Goal: Learn about a topic

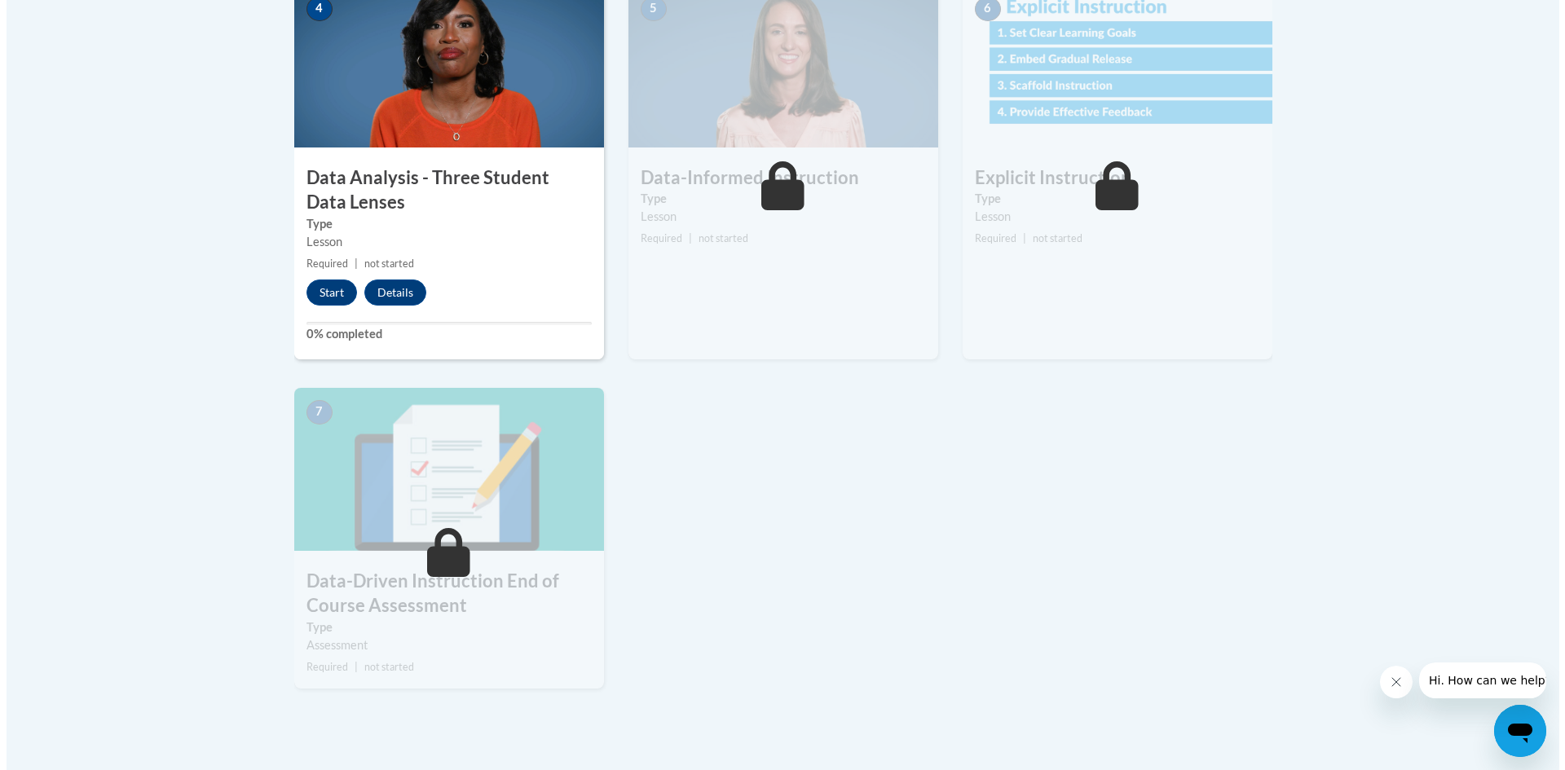
scroll to position [978, 0]
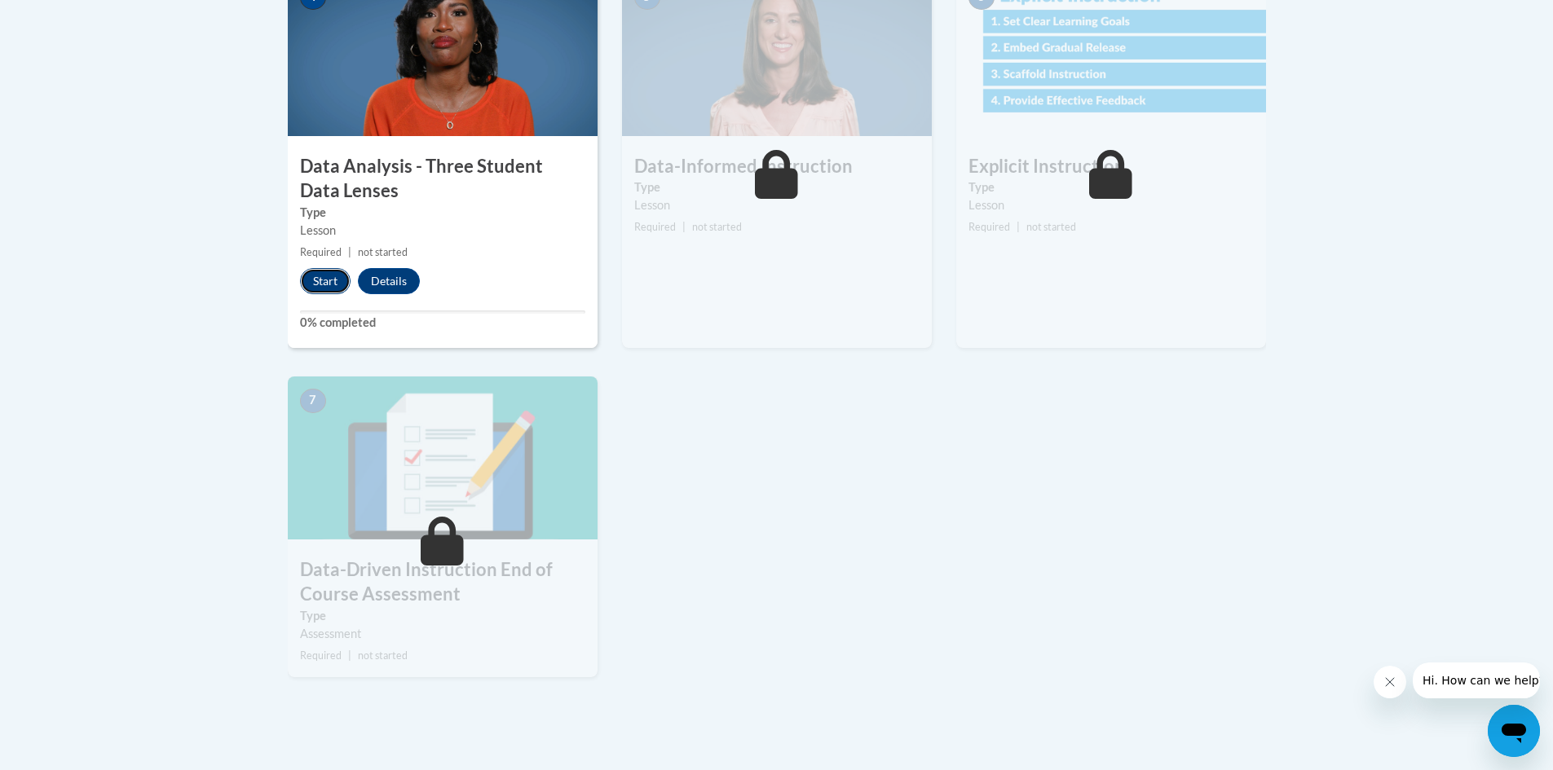
click at [308, 284] on button "Start" at bounding box center [325, 281] width 51 height 26
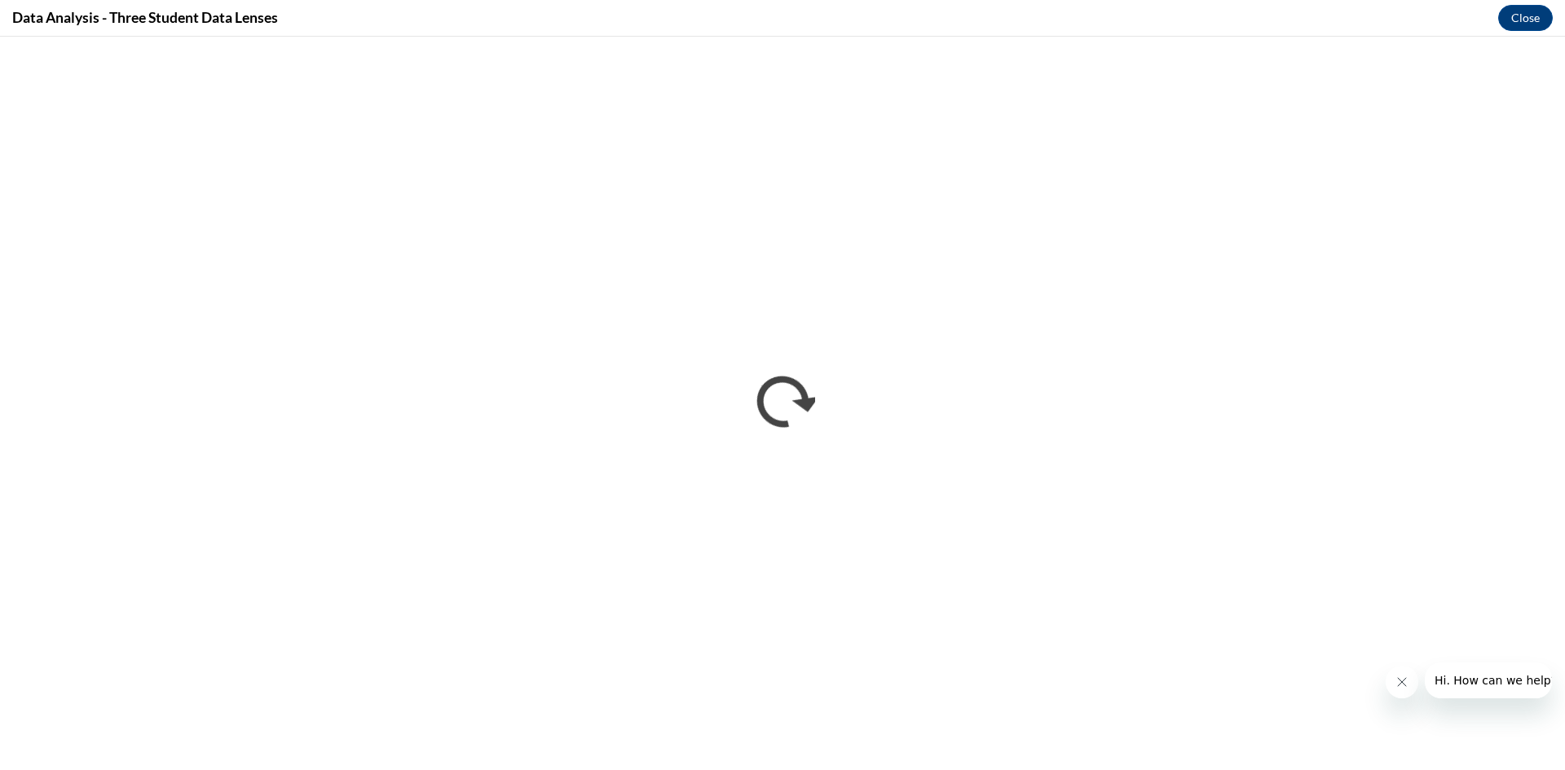
scroll to position [0, 0]
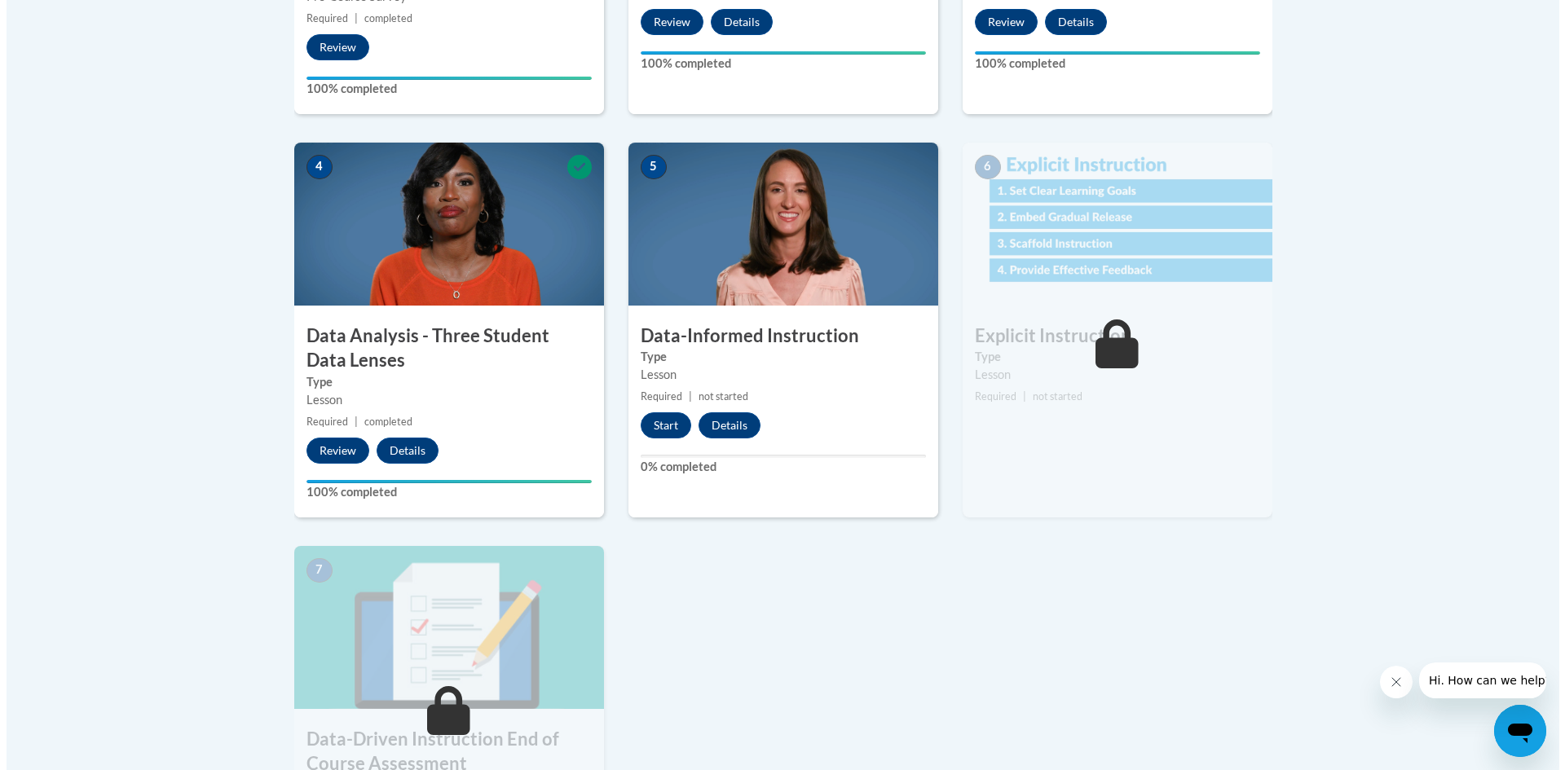
scroll to position [815, 0]
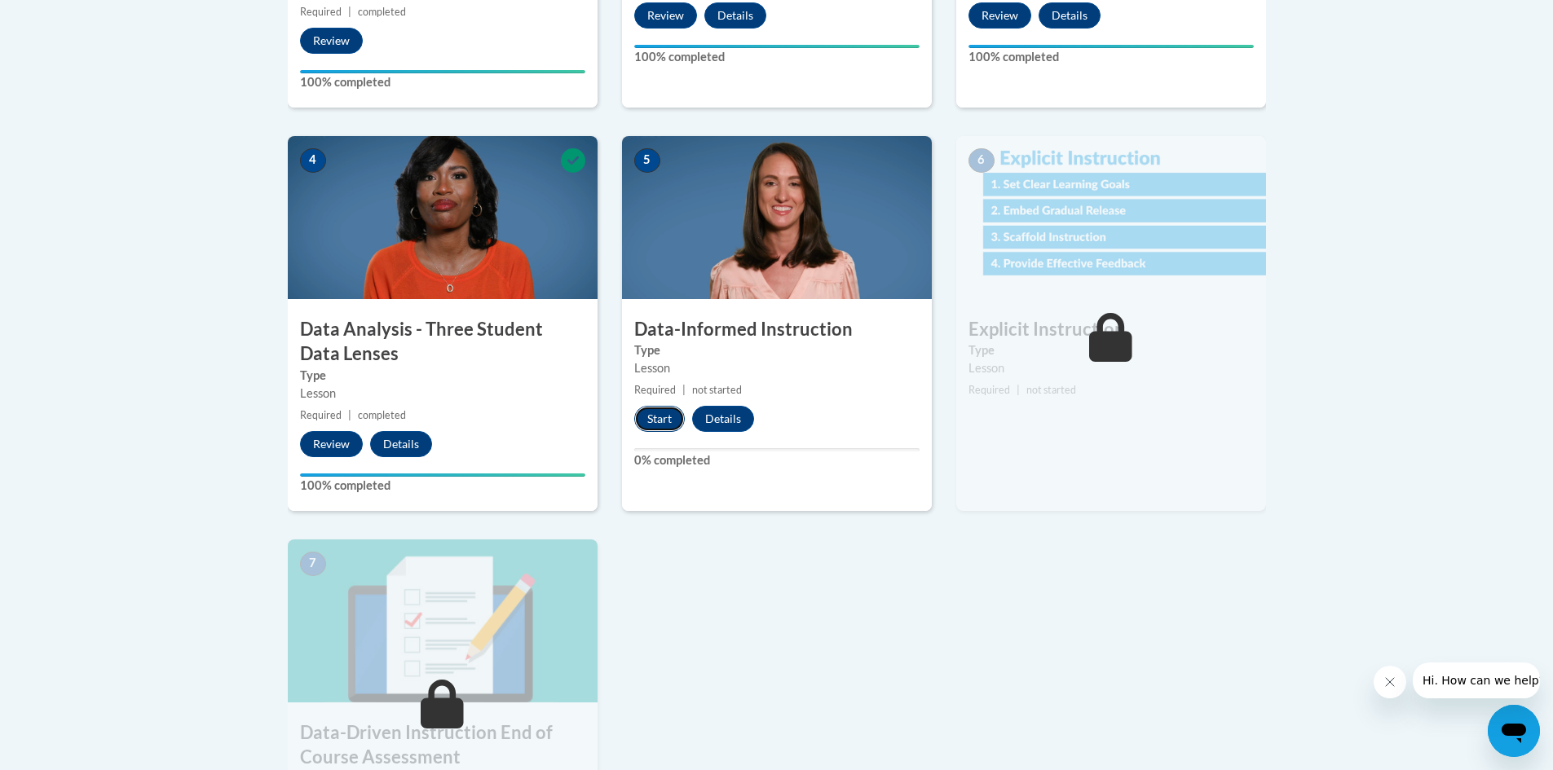
click at [645, 412] on button "Start" at bounding box center [659, 419] width 51 height 26
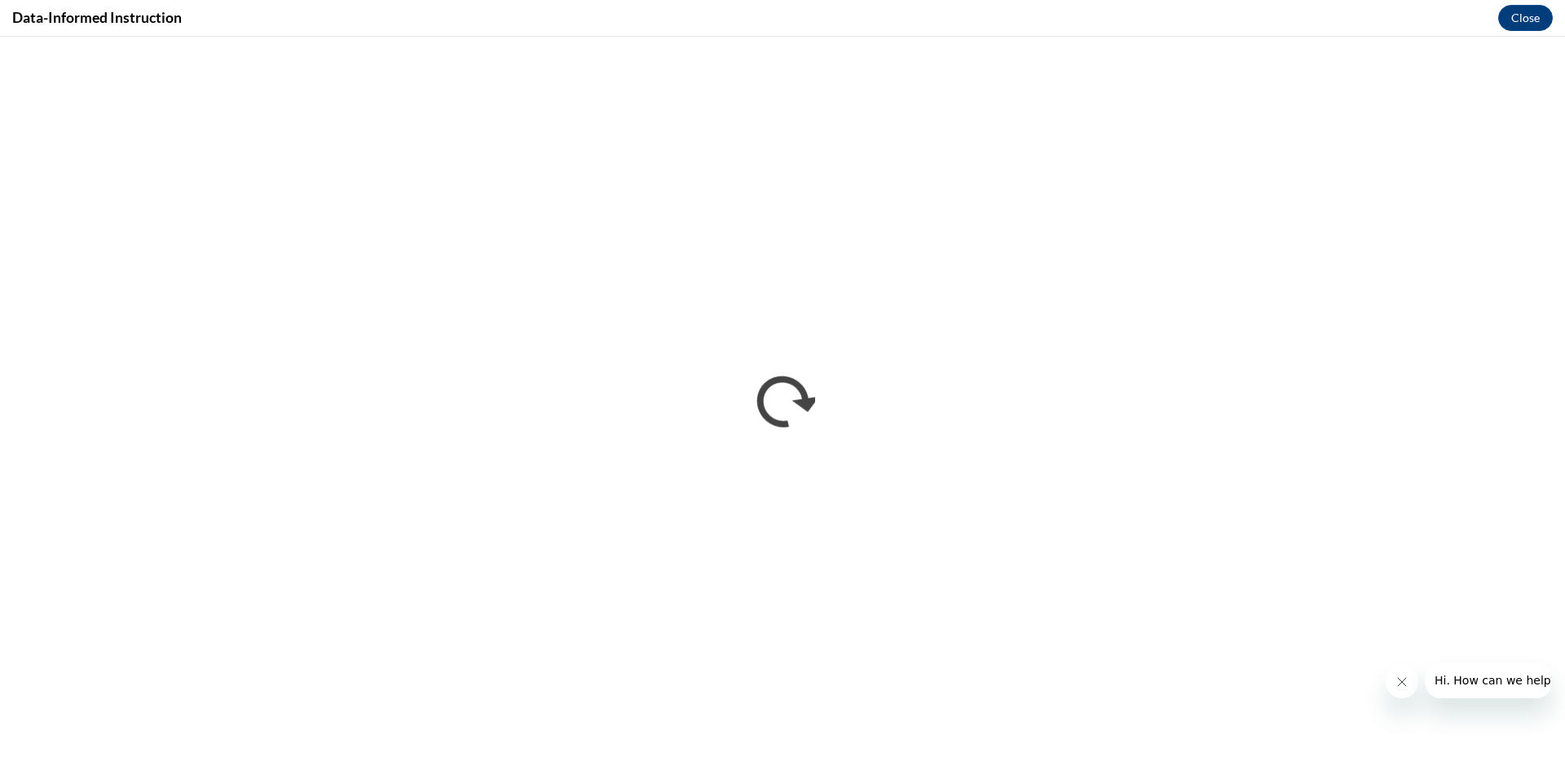
scroll to position [0, 0]
